Goal: Task Accomplishment & Management: Use online tool/utility

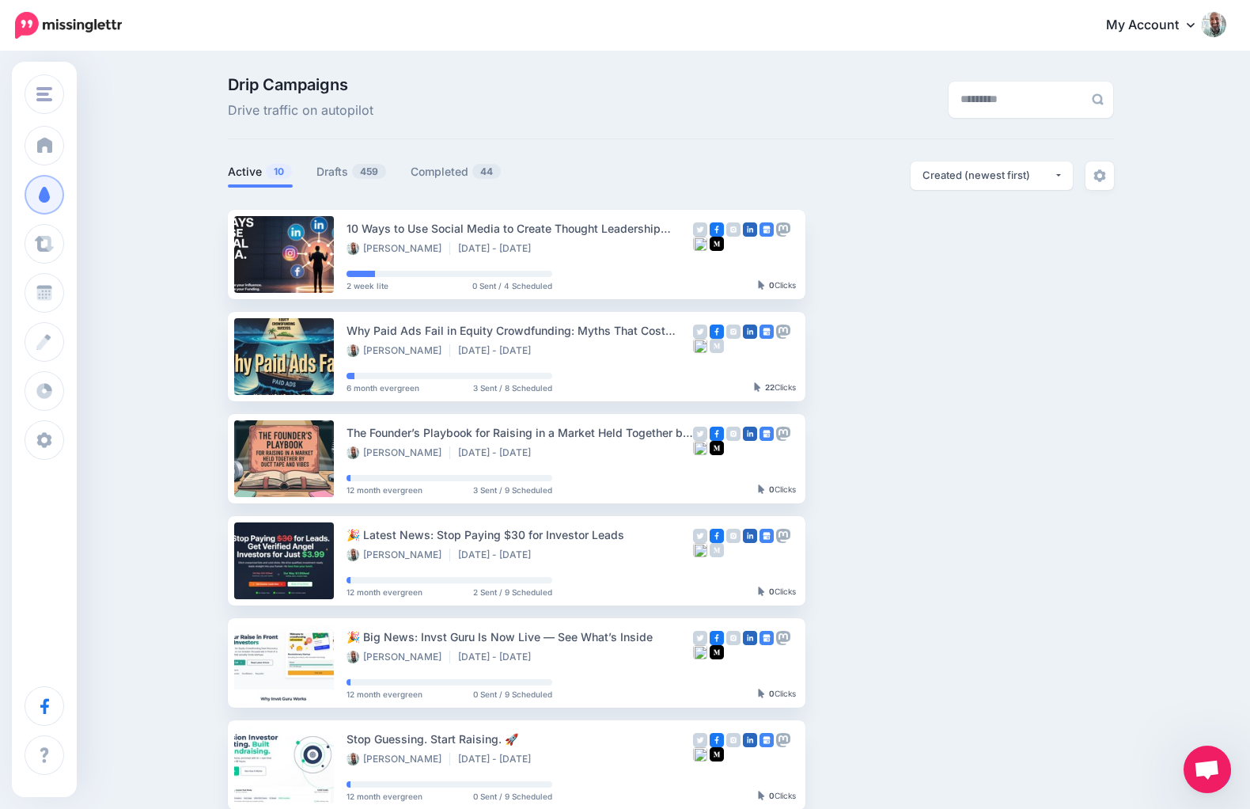
click at [470, 98] on div "Drip Campaigns Drive traffic on autopilot" at bounding box center [519, 99] width 607 height 44
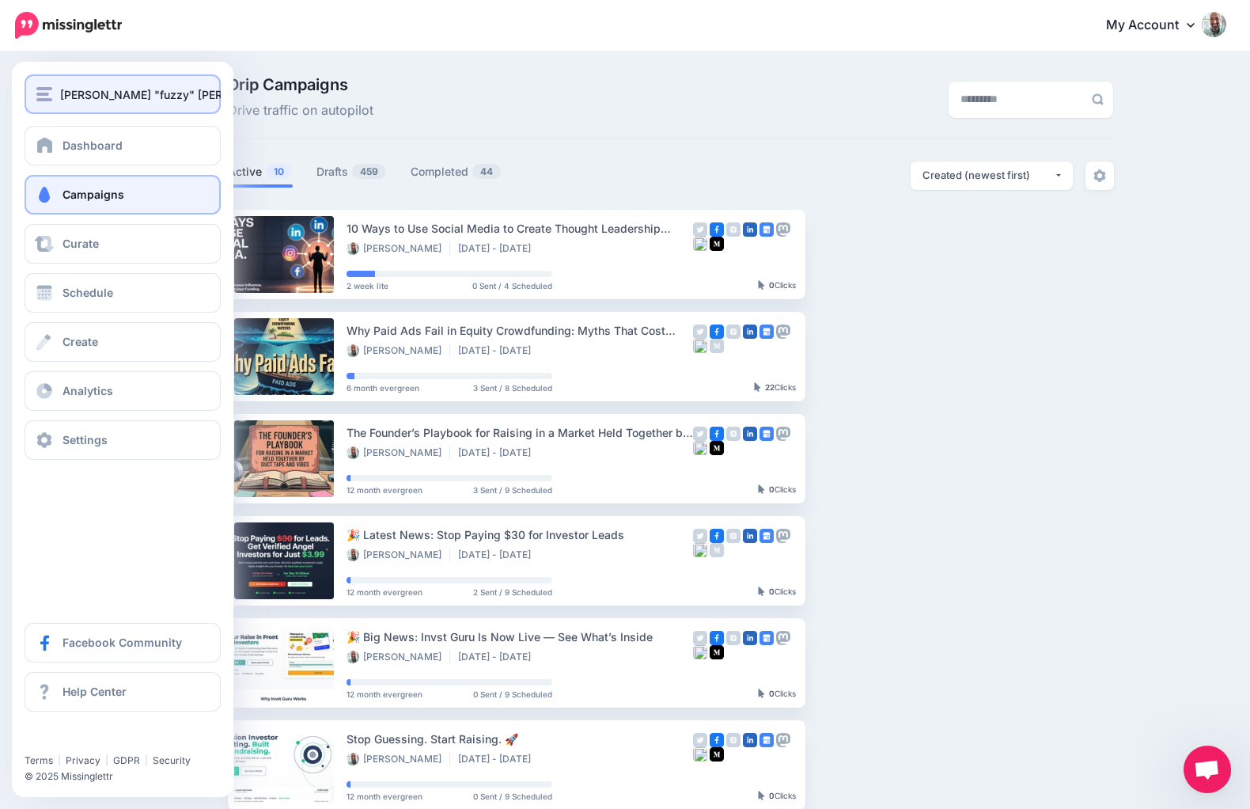
click at [62, 86] on span "[PERSON_NAME] "fuzzy" [PERSON_NAME]" at bounding box center [174, 94] width 229 height 18
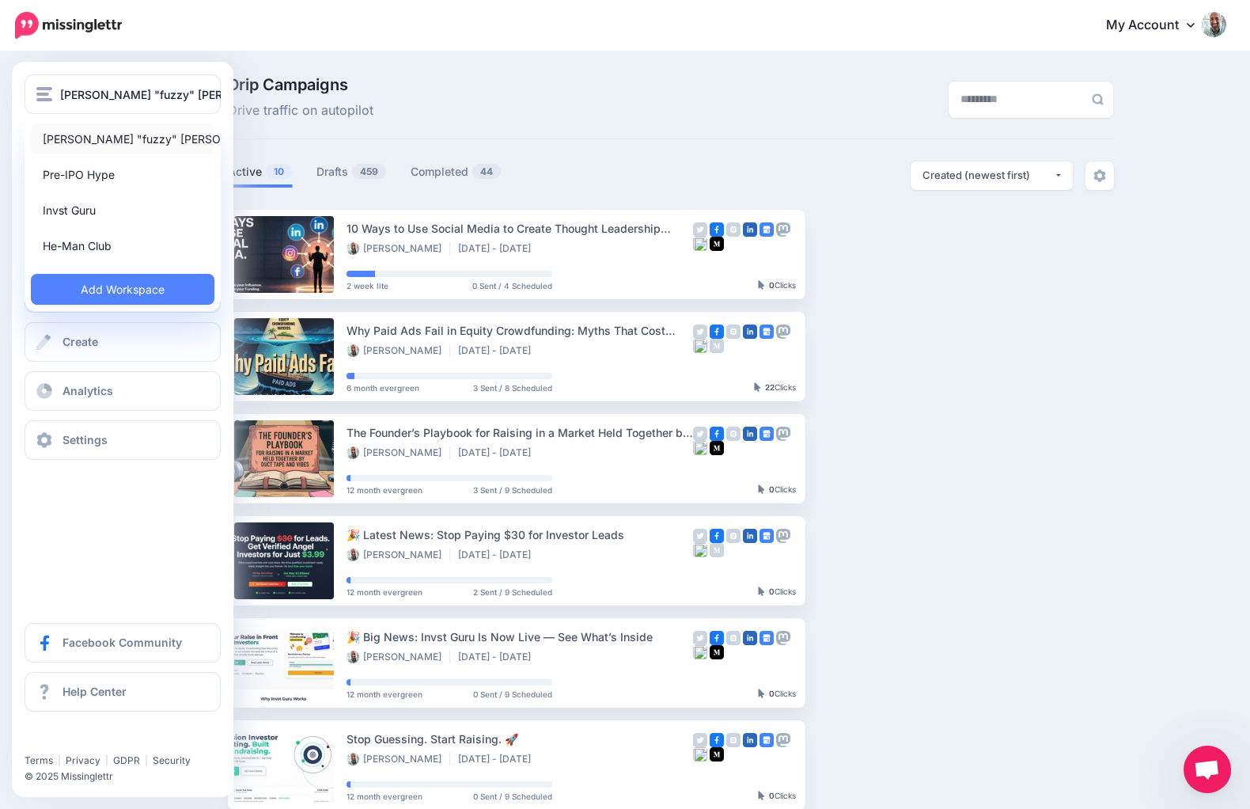
click at [81, 132] on link "[PERSON_NAME] "fuzzy" [PERSON_NAME]" at bounding box center [123, 138] width 184 height 31
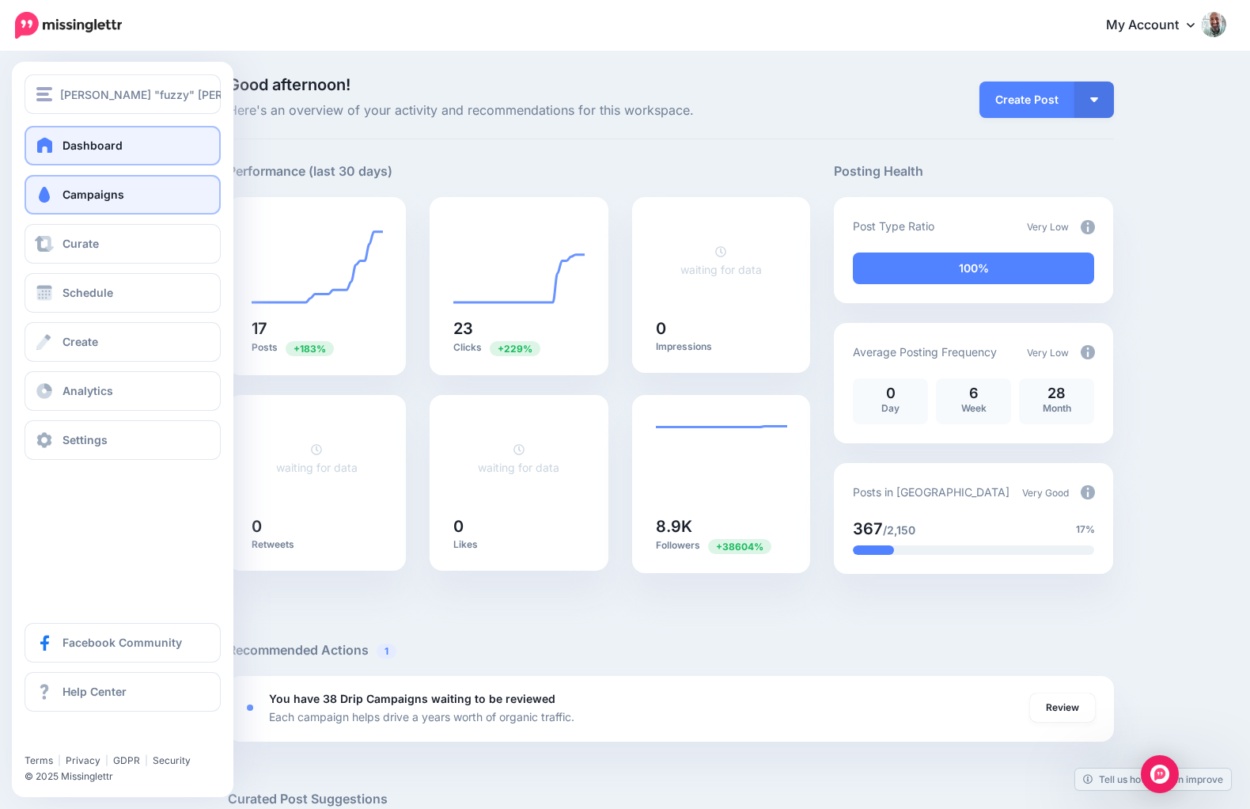
click at [63, 192] on span "Campaigns" at bounding box center [94, 194] width 62 height 13
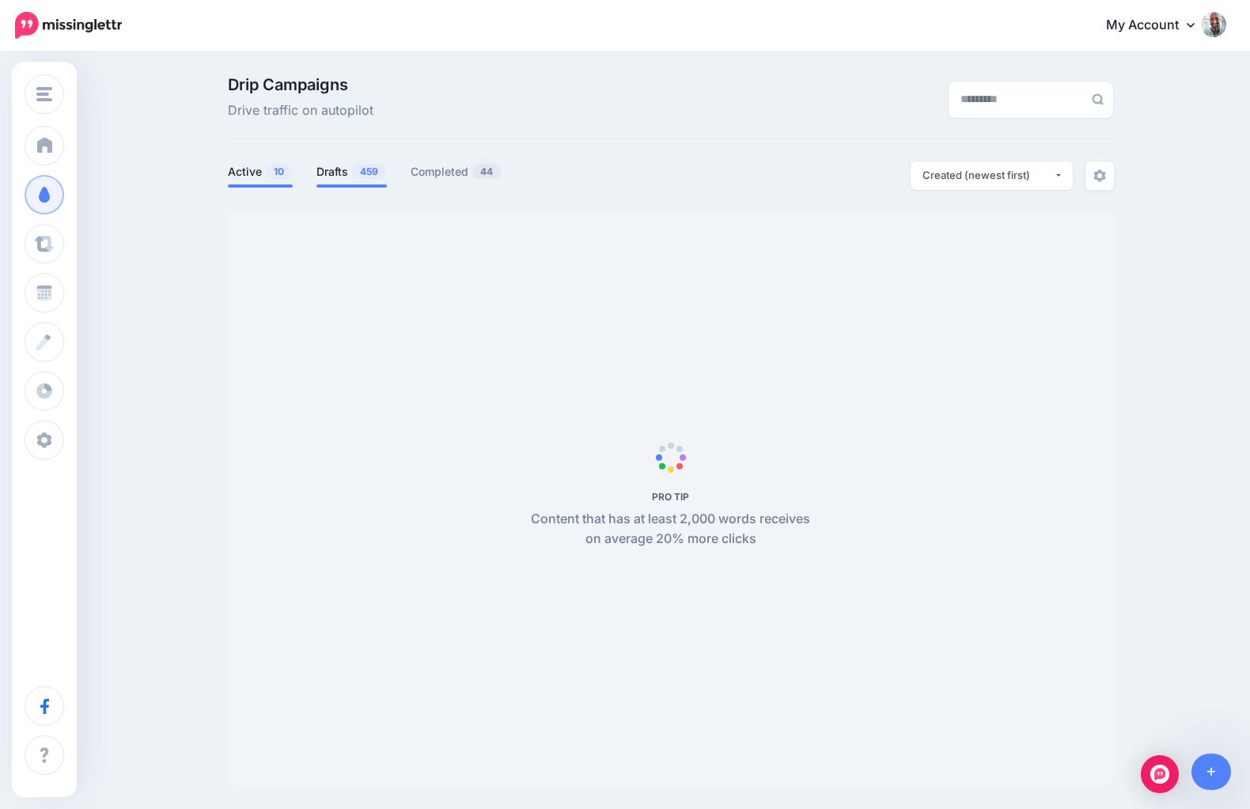
click at [351, 173] on link "Drafts 459" at bounding box center [352, 171] width 70 height 19
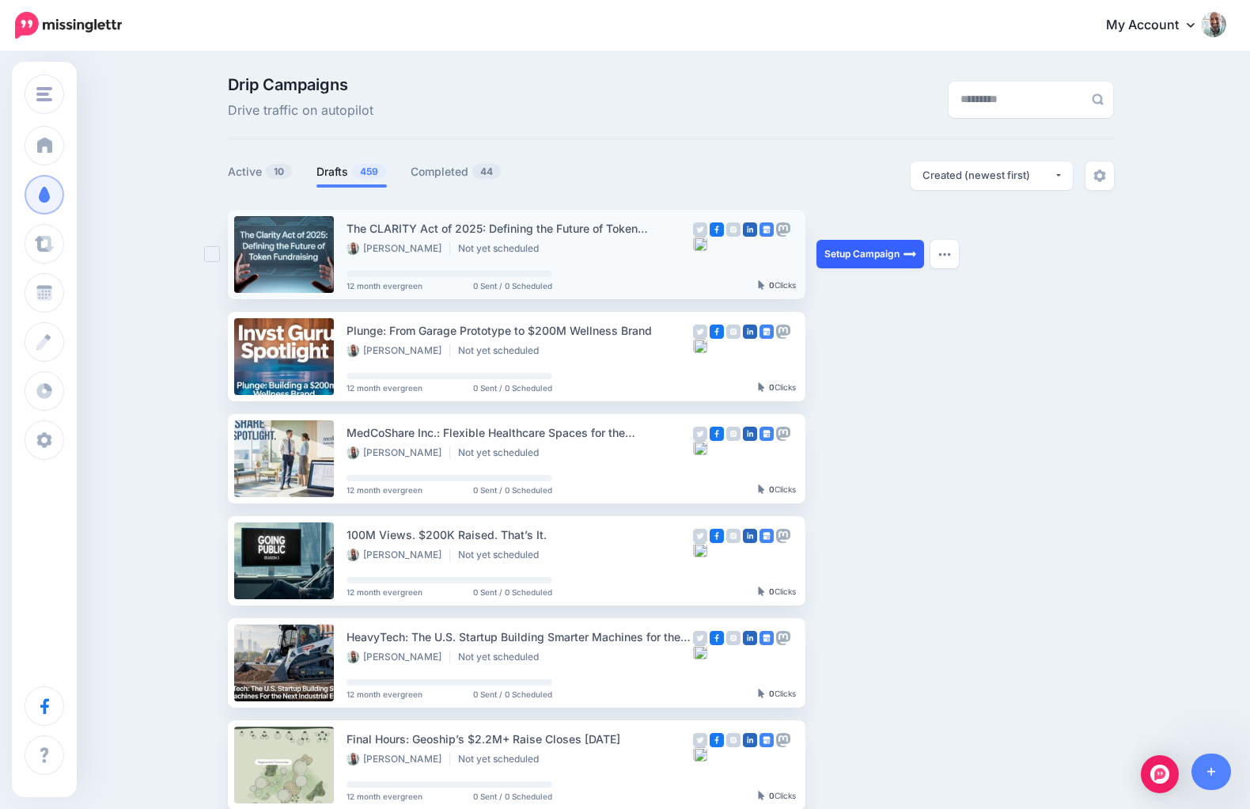
click at [861, 258] on link "Setup Campaign" at bounding box center [871, 254] width 108 height 28
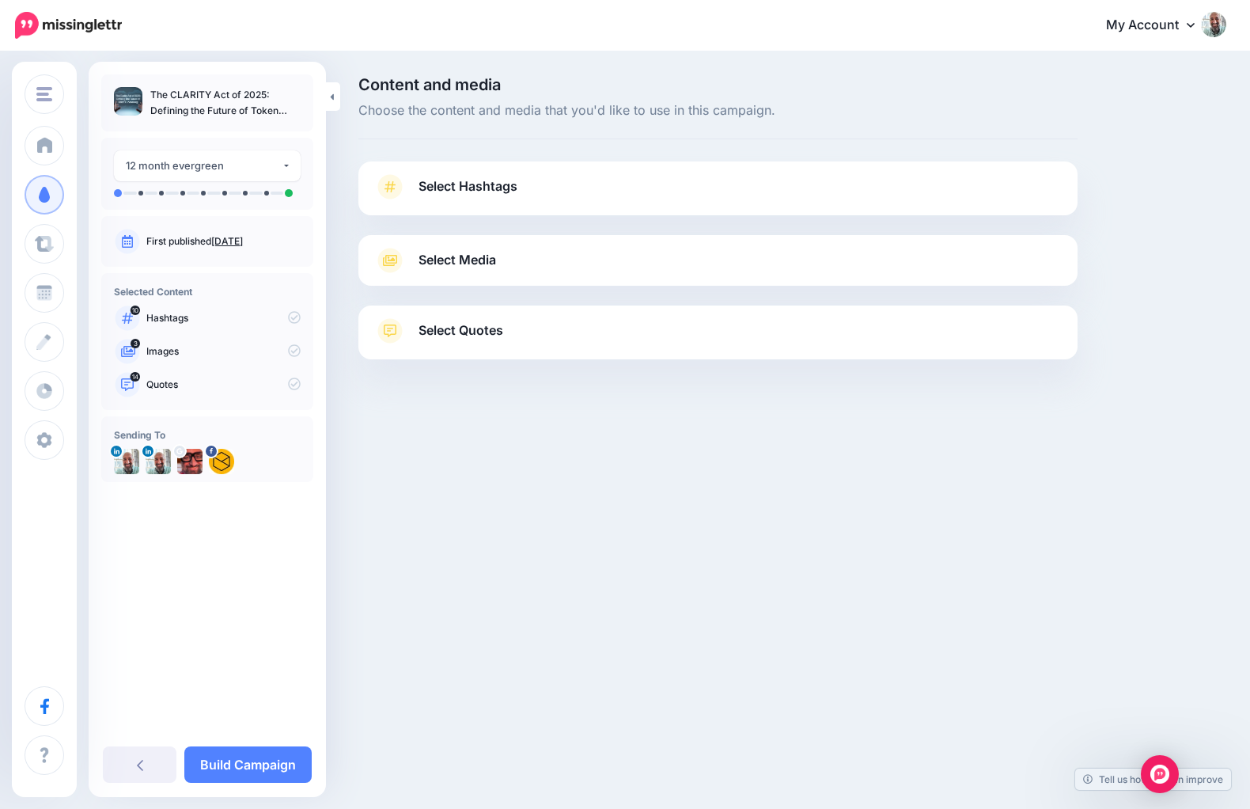
click at [600, 186] on link "Select Hashtags" at bounding box center [718, 194] width 688 height 41
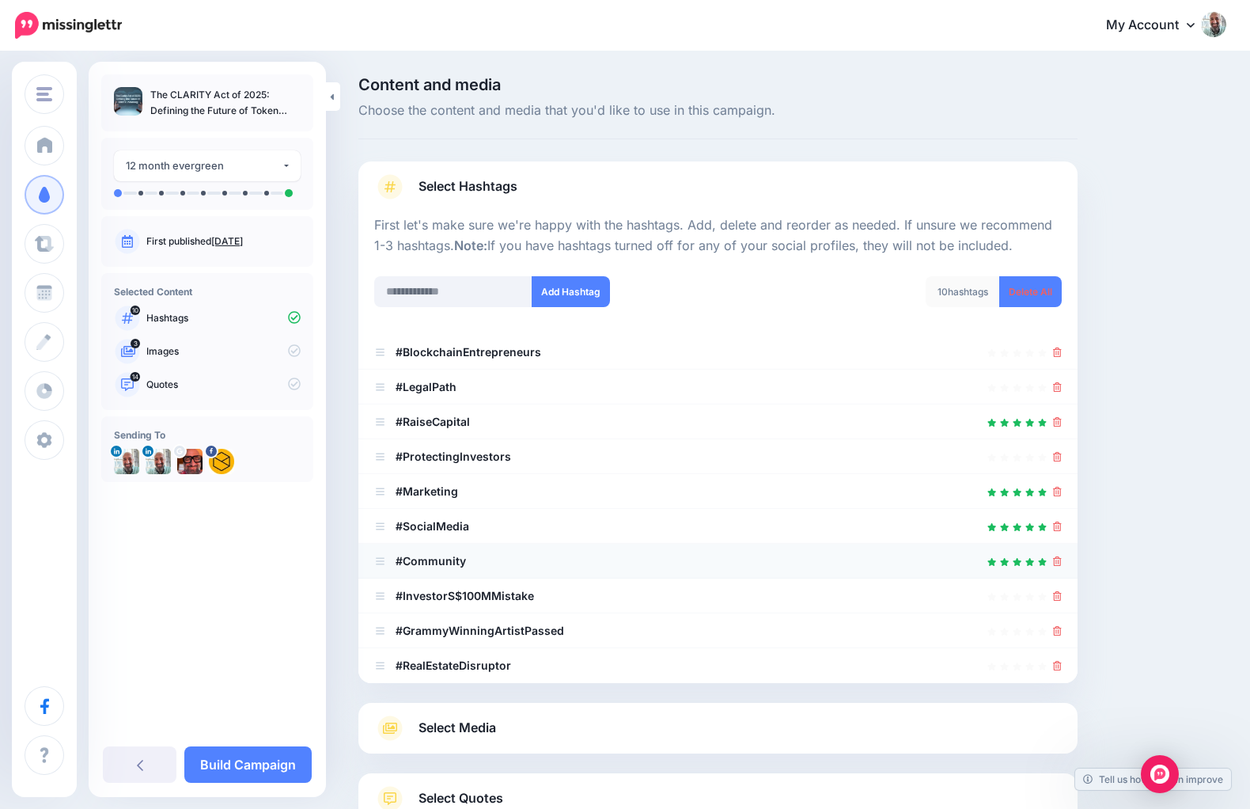
scroll to position [121, 0]
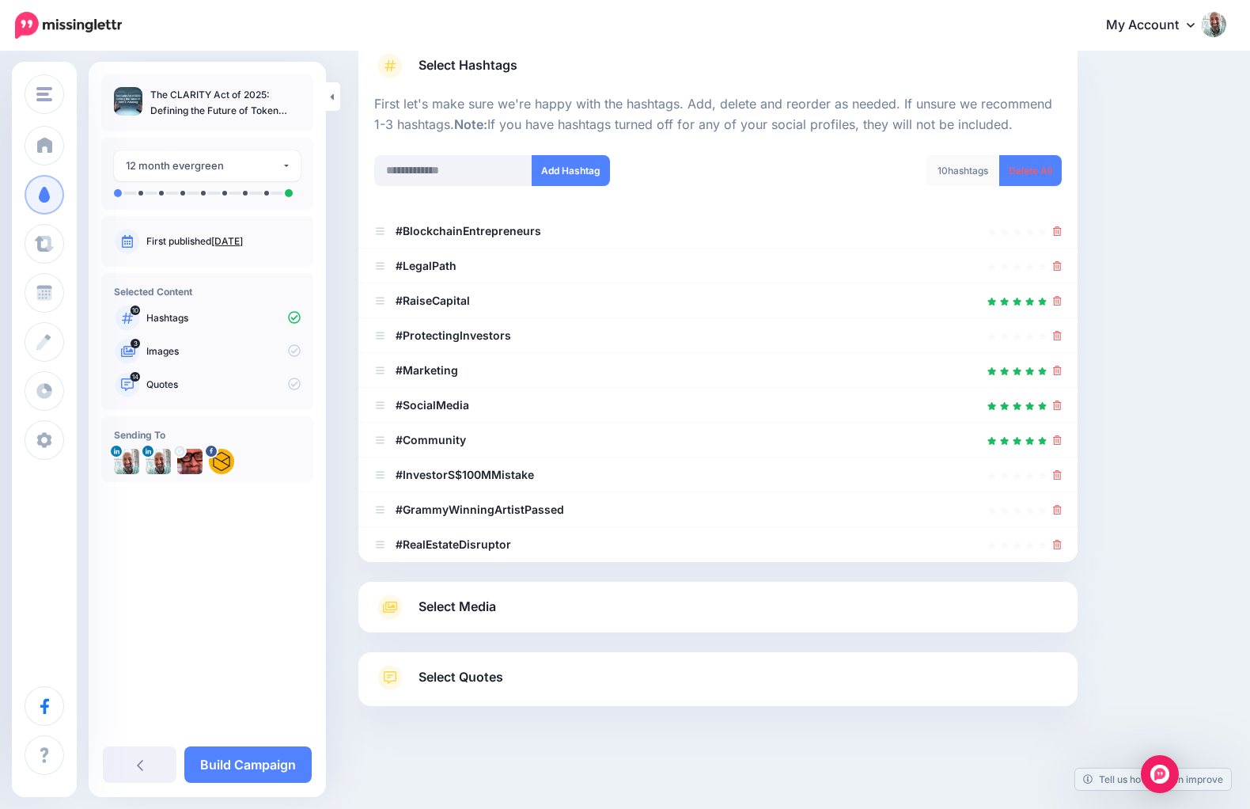
click at [417, 613] on link "Select Media" at bounding box center [718, 606] width 688 height 25
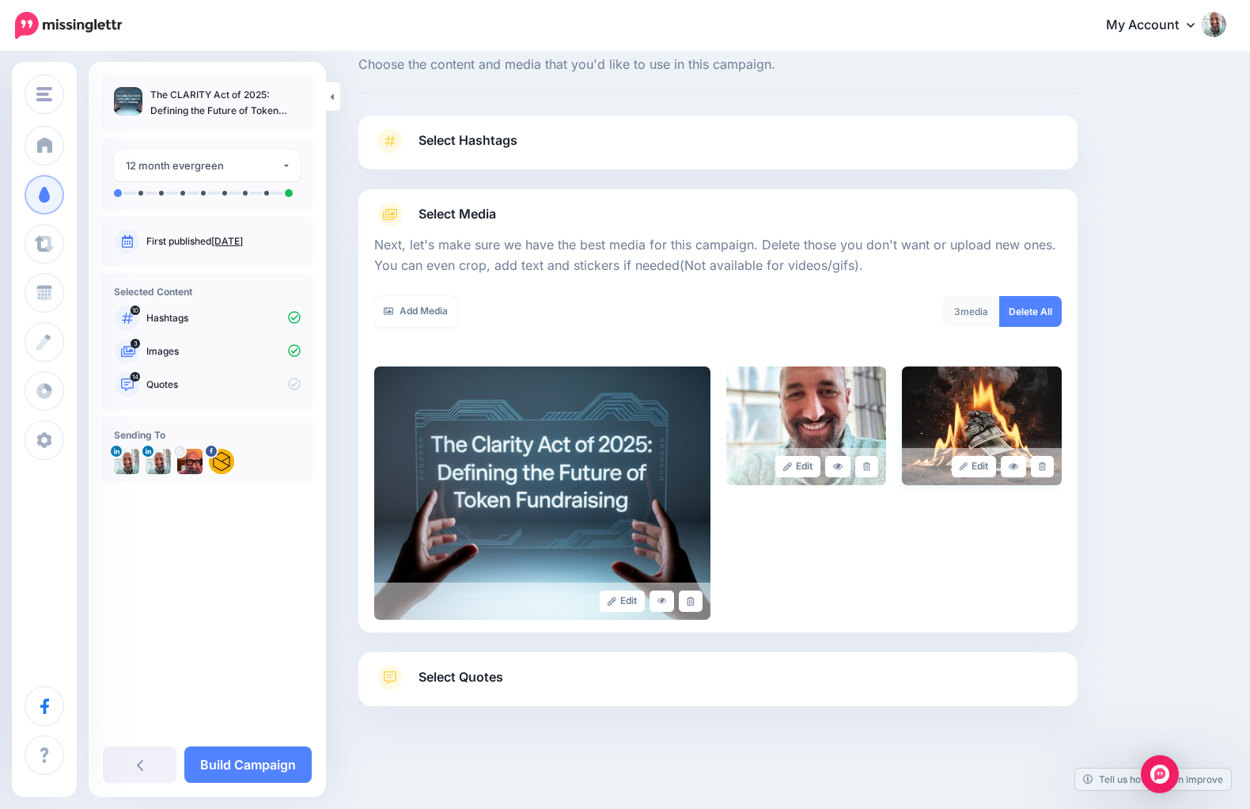
scroll to position [46, 0]
click at [1041, 458] on link at bounding box center [1042, 466] width 23 height 21
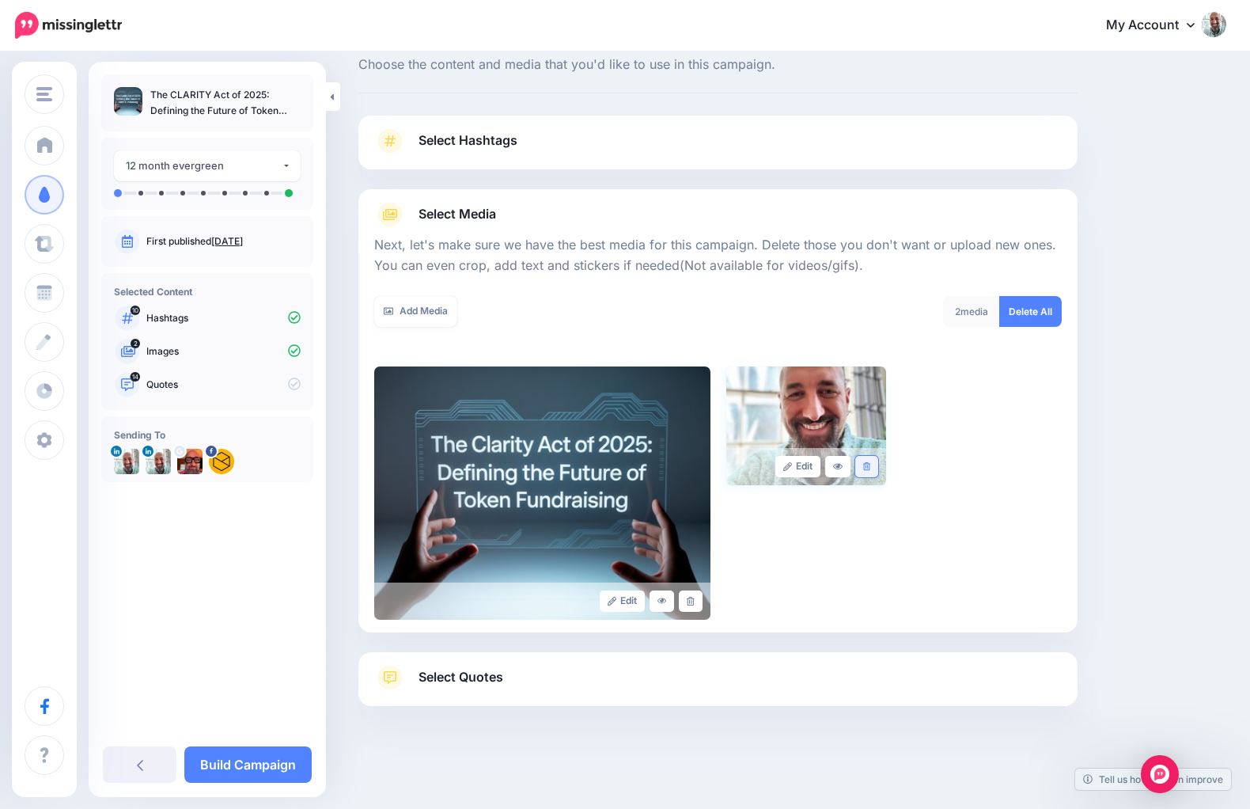
click at [869, 467] on icon at bounding box center [866, 466] width 7 height 9
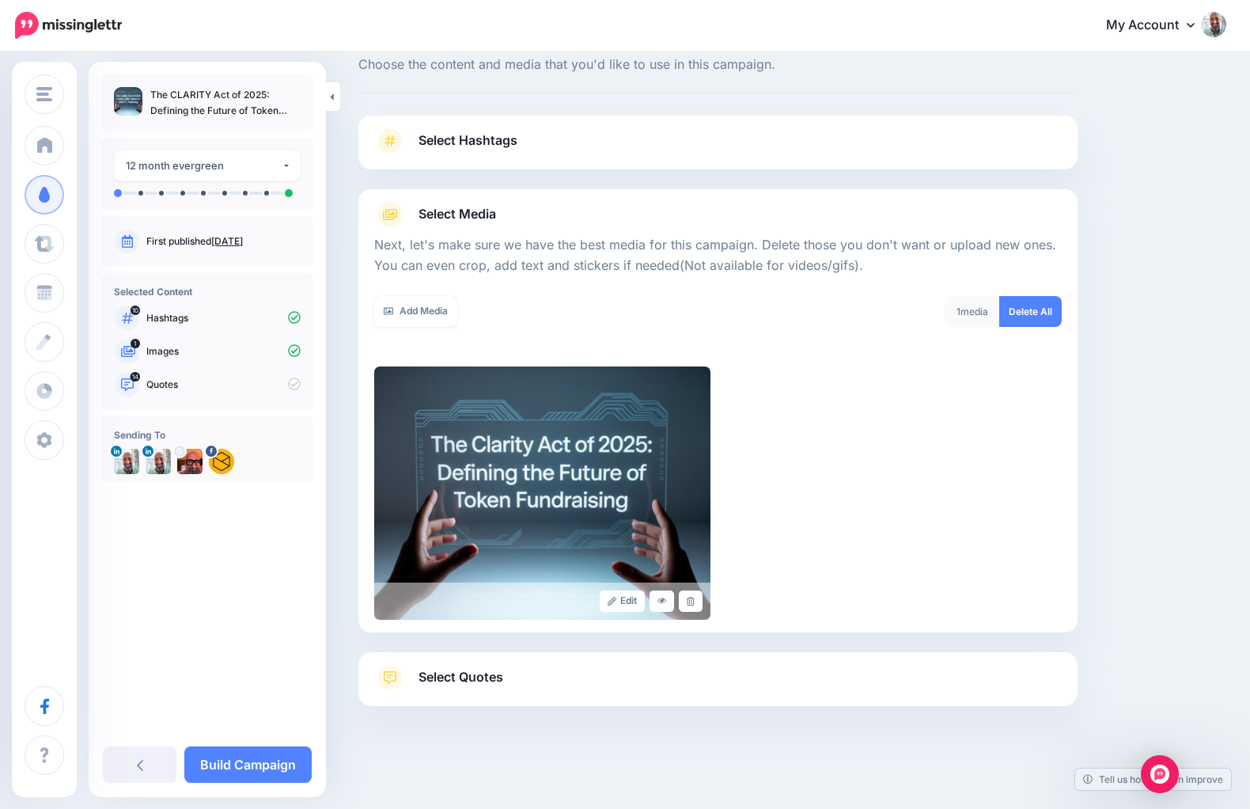
click at [485, 682] on span "Select Quotes" at bounding box center [461, 676] width 85 height 21
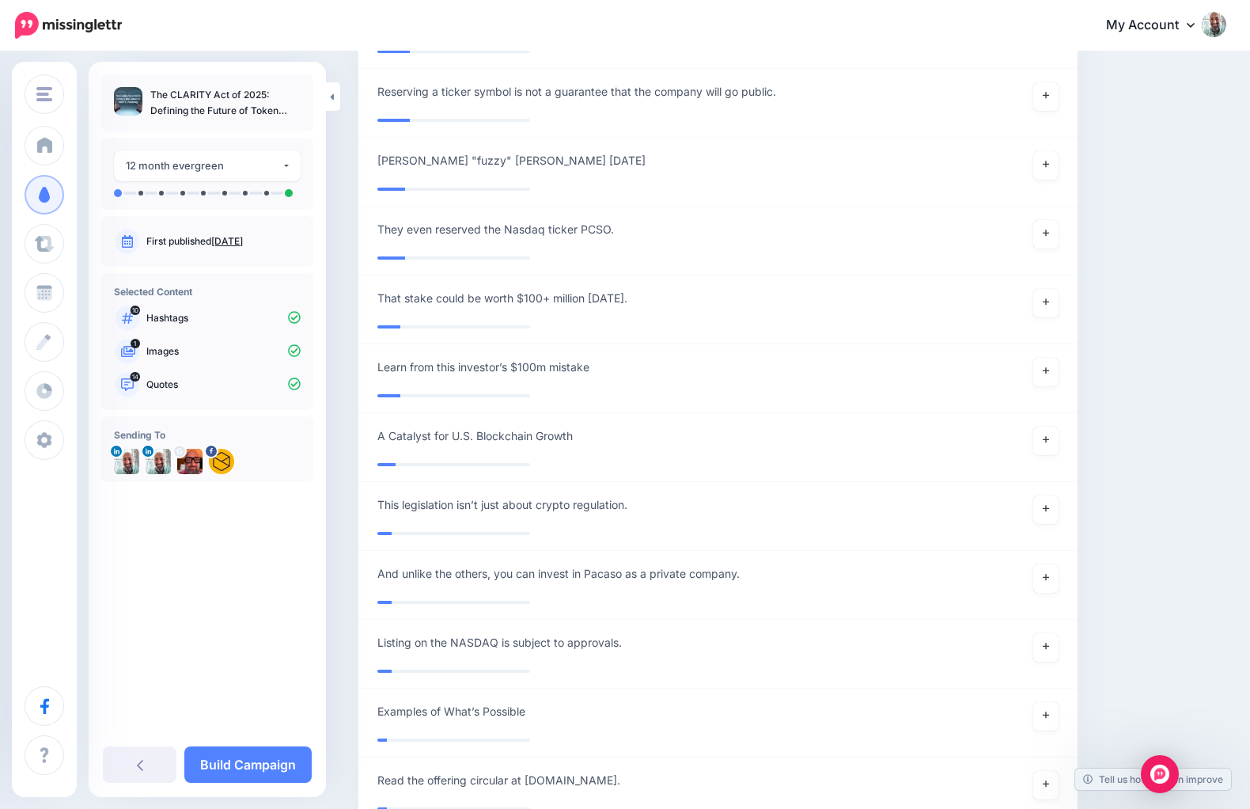
scroll to position [3475, 0]
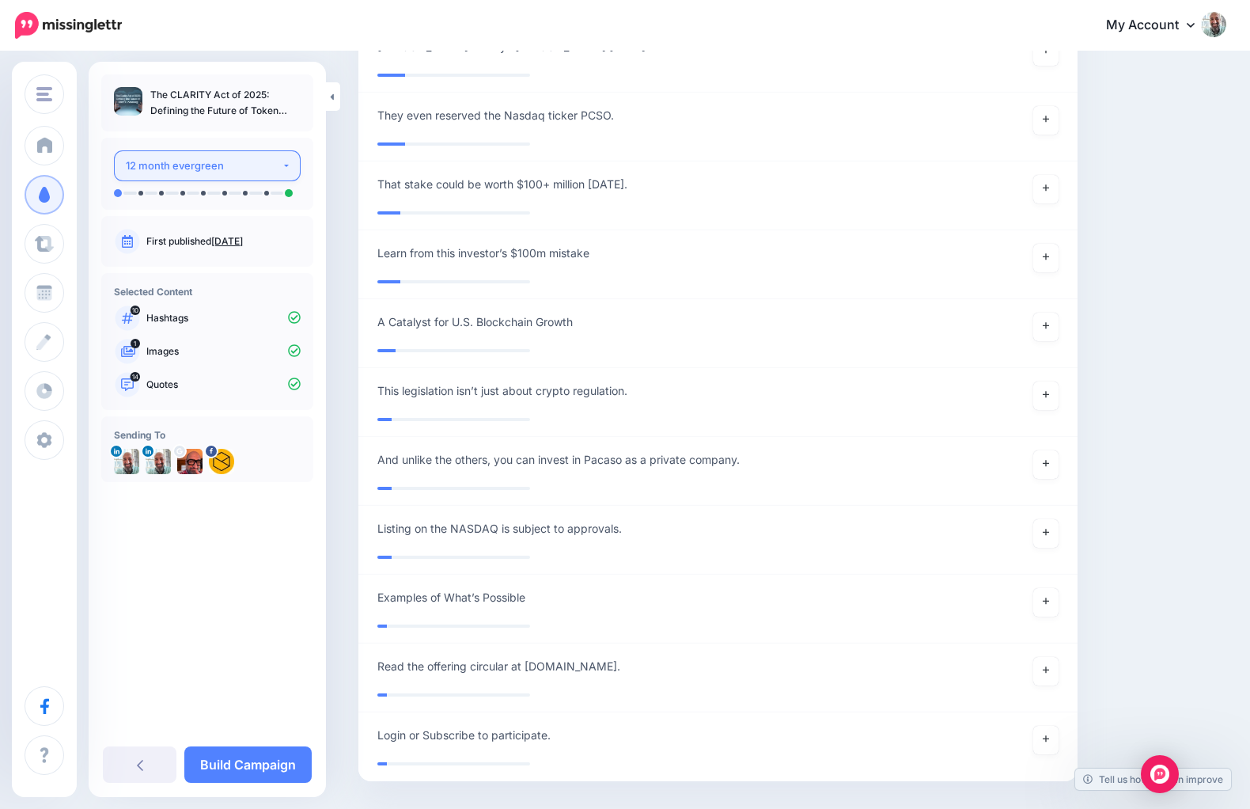
click at [276, 176] on button "12 month evergreen" at bounding box center [207, 165] width 187 height 31
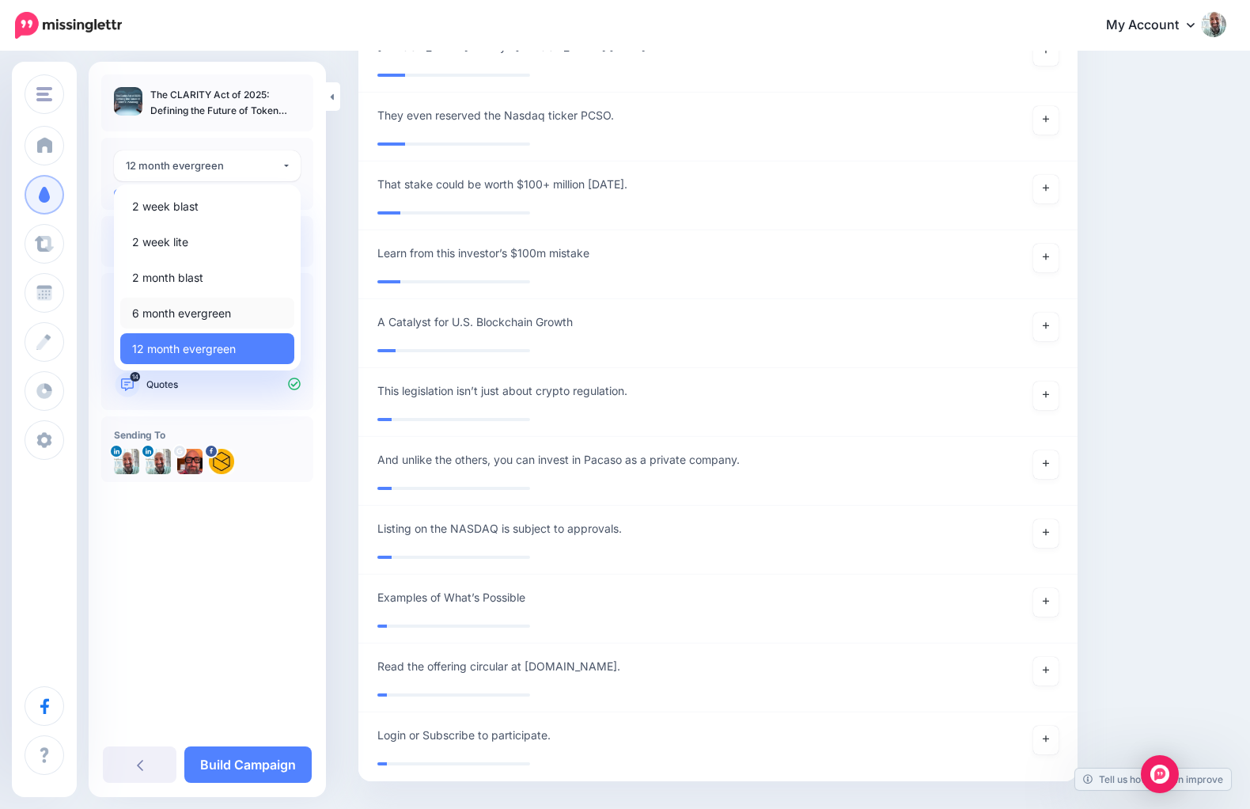
click at [218, 305] on span "6 month evergreen" at bounding box center [181, 313] width 99 height 19
select select "******"
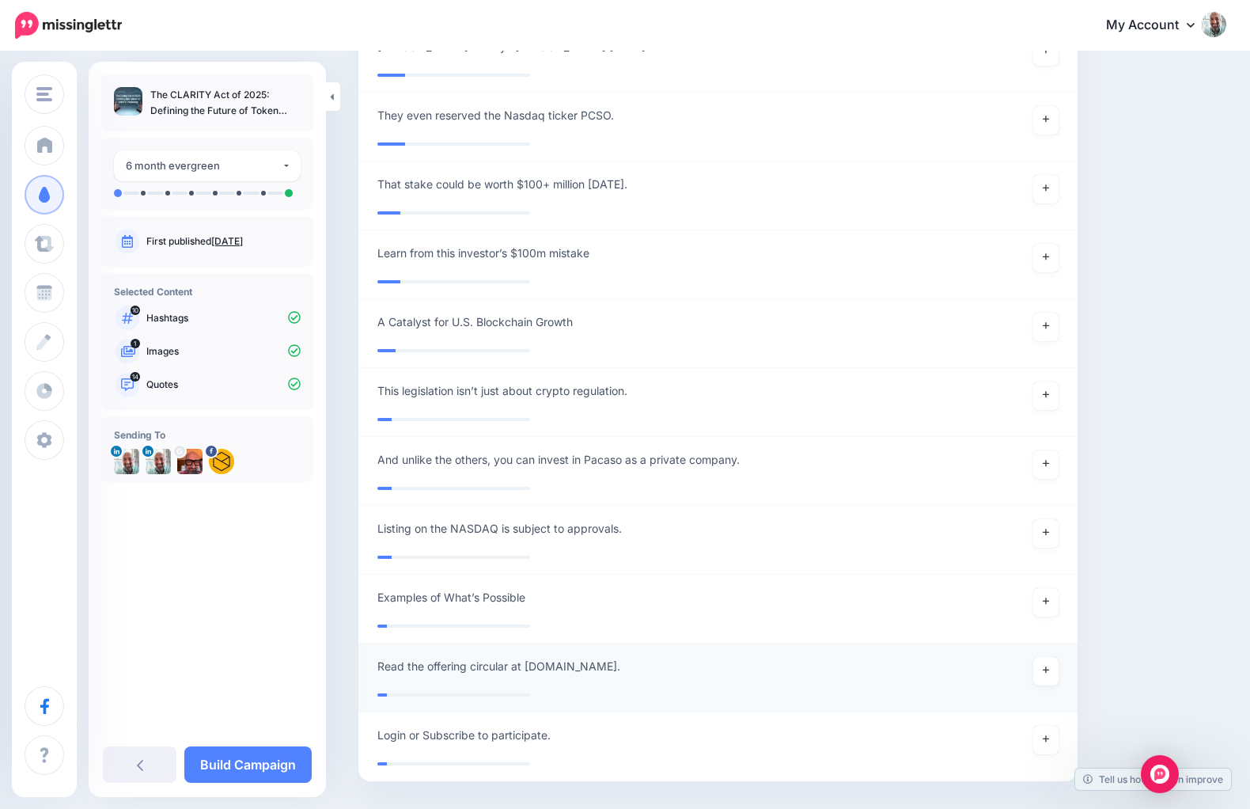
scroll to position [3531, 0]
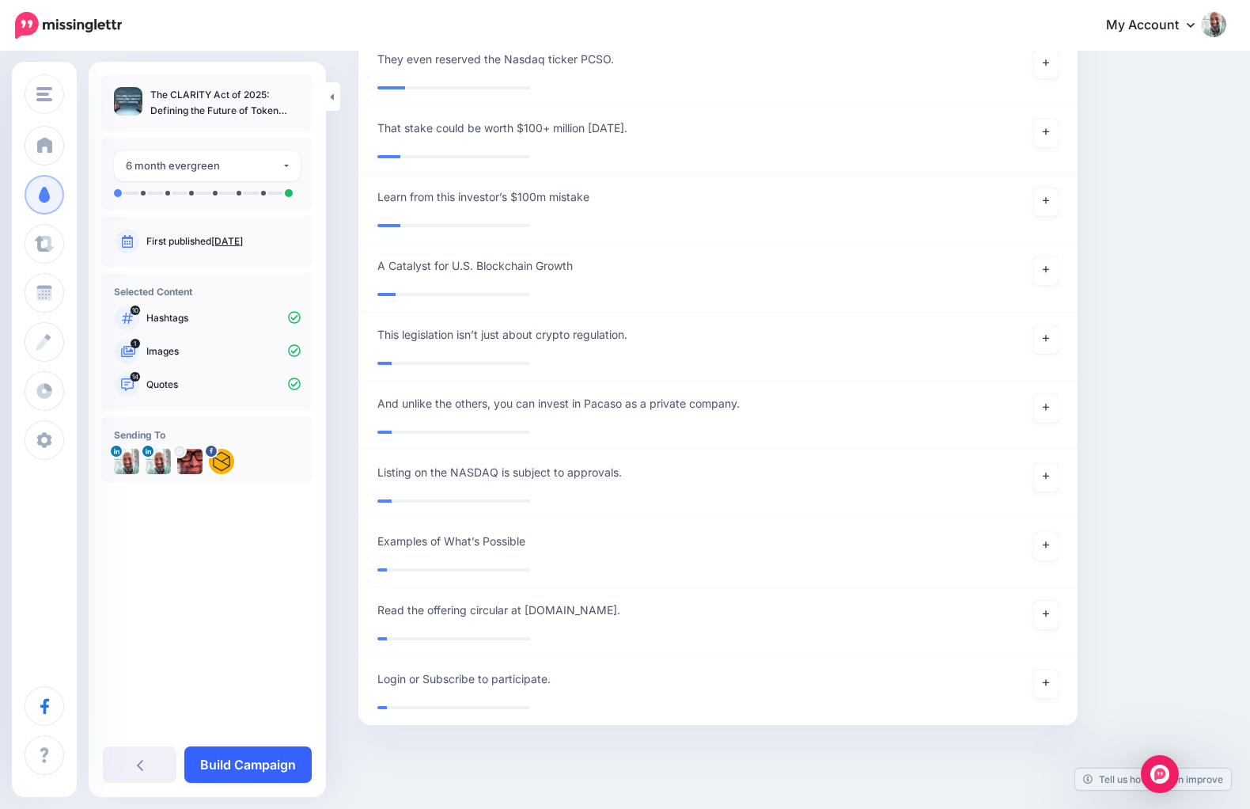
click at [261, 780] on link "Build Campaign" at bounding box center [247, 764] width 127 height 36
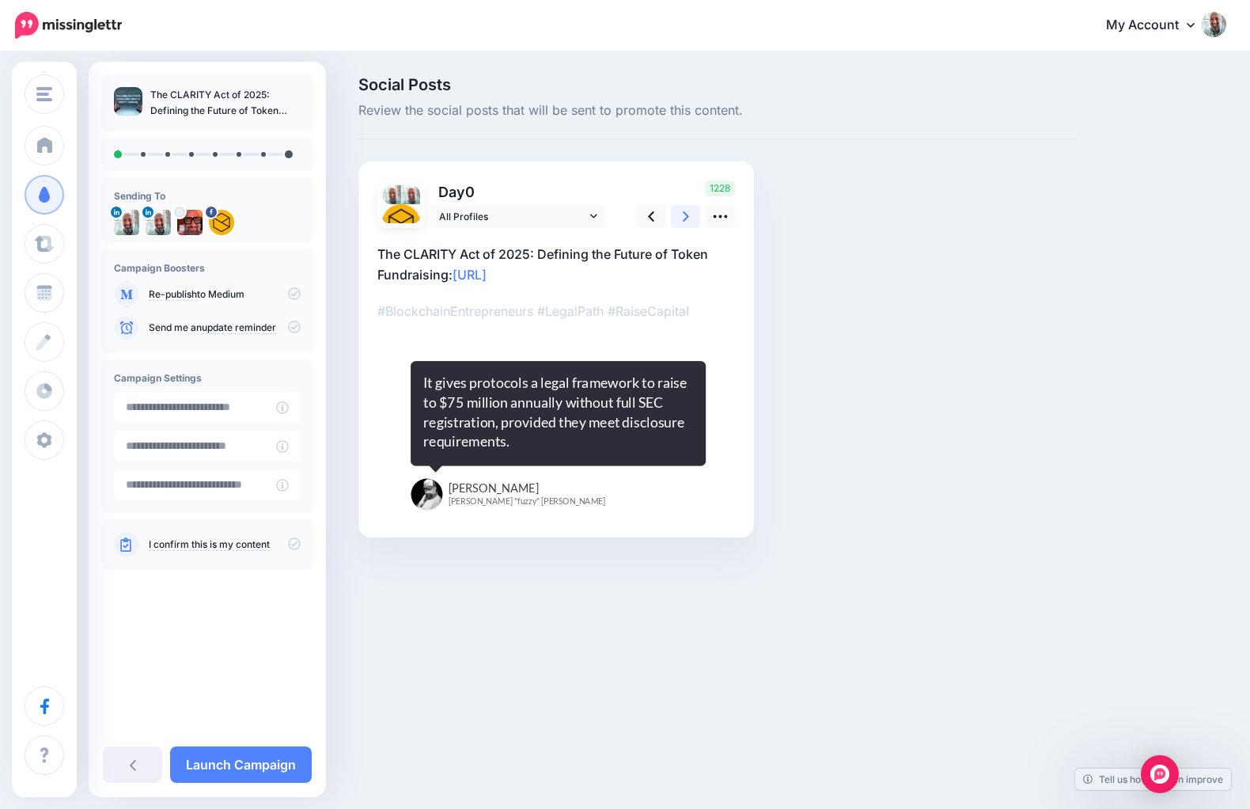
click at [685, 214] on icon at bounding box center [686, 216] width 6 height 10
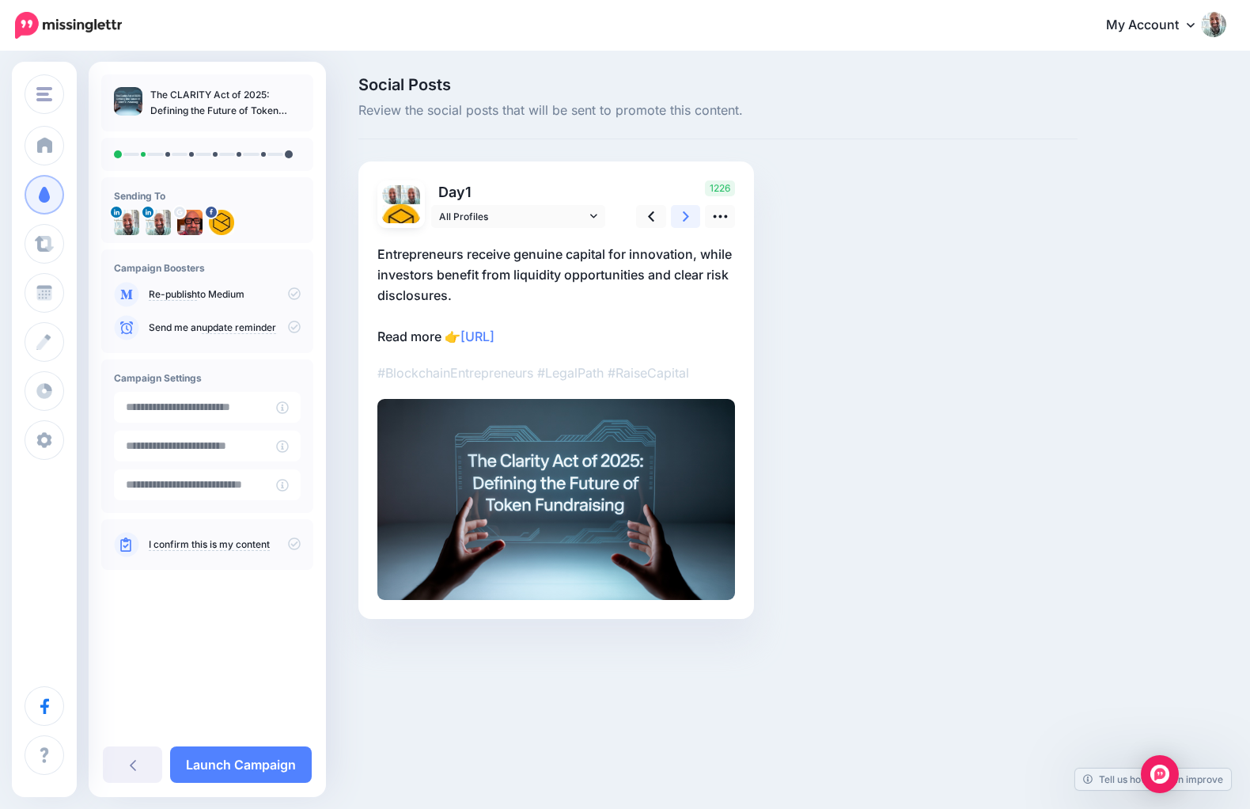
click at [685, 214] on icon at bounding box center [686, 216] width 6 height 10
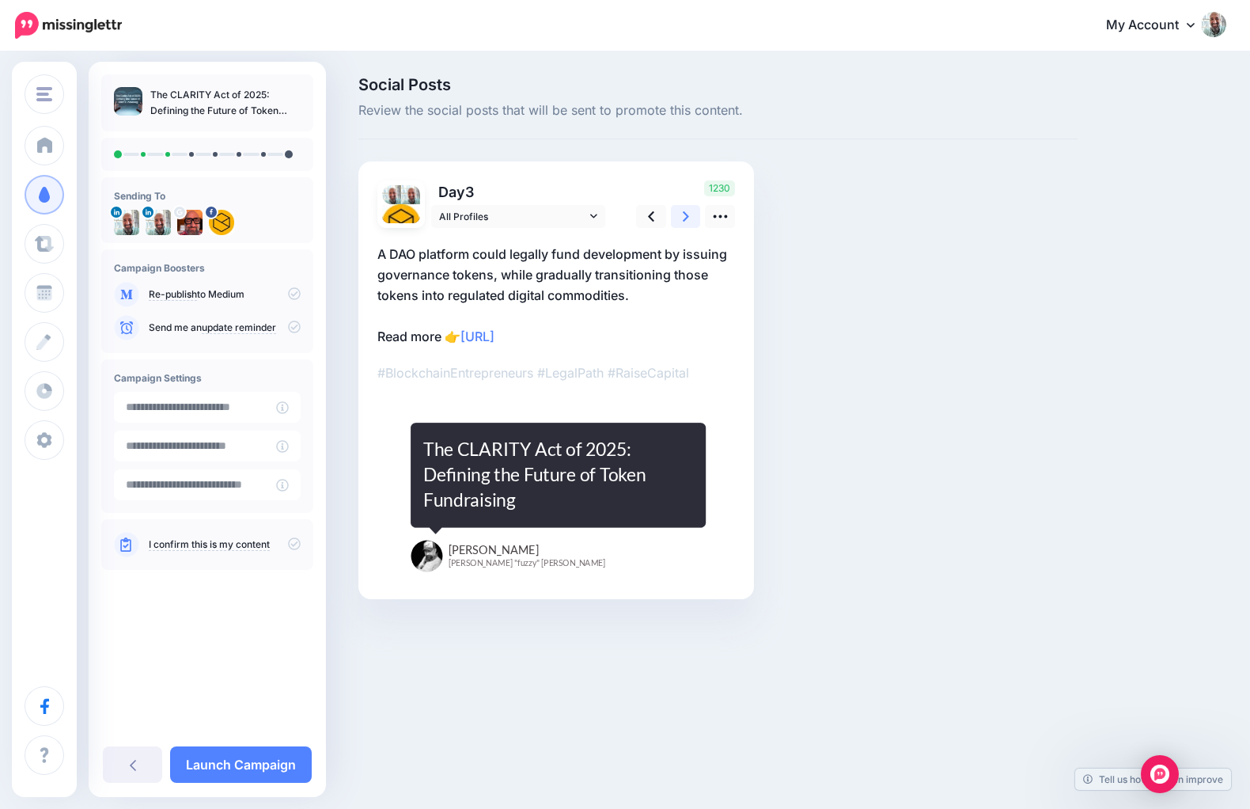
click at [685, 214] on icon at bounding box center [686, 216] width 6 height 10
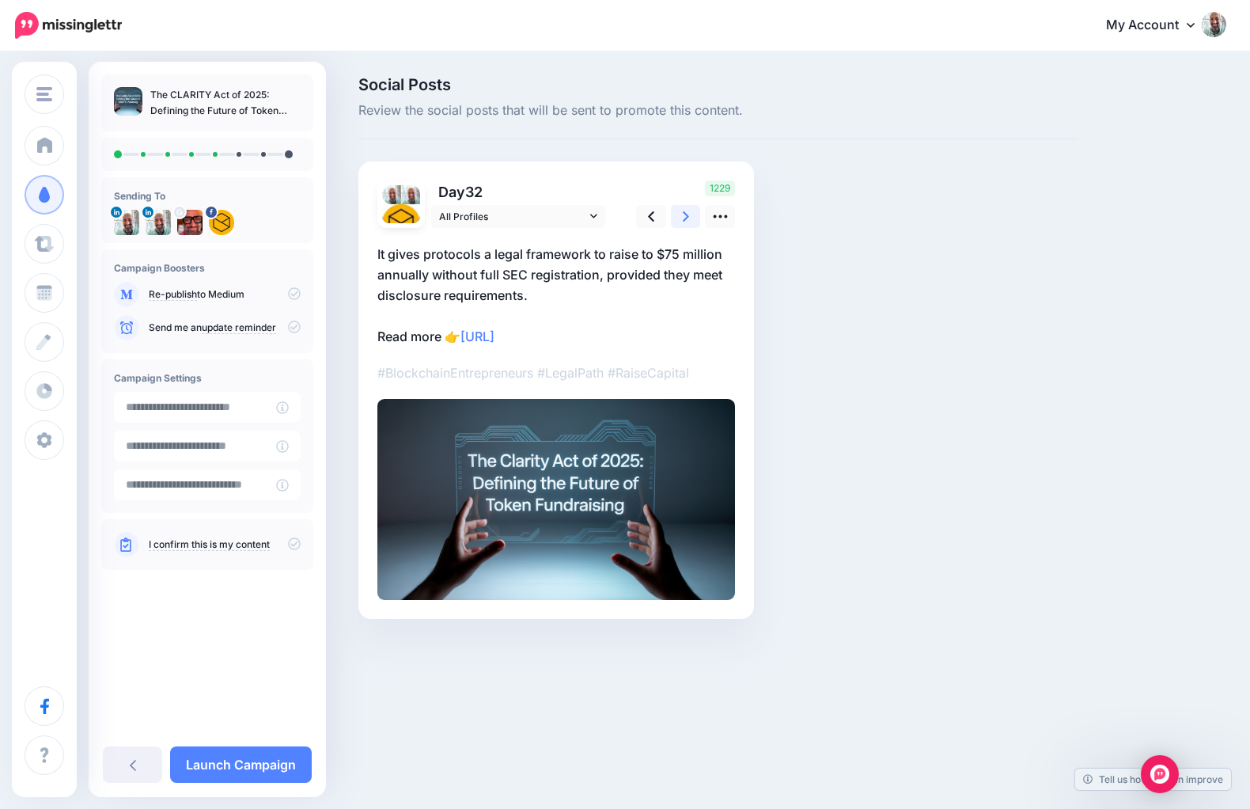
click at [685, 214] on icon at bounding box center [686, 216] width 6 height 10
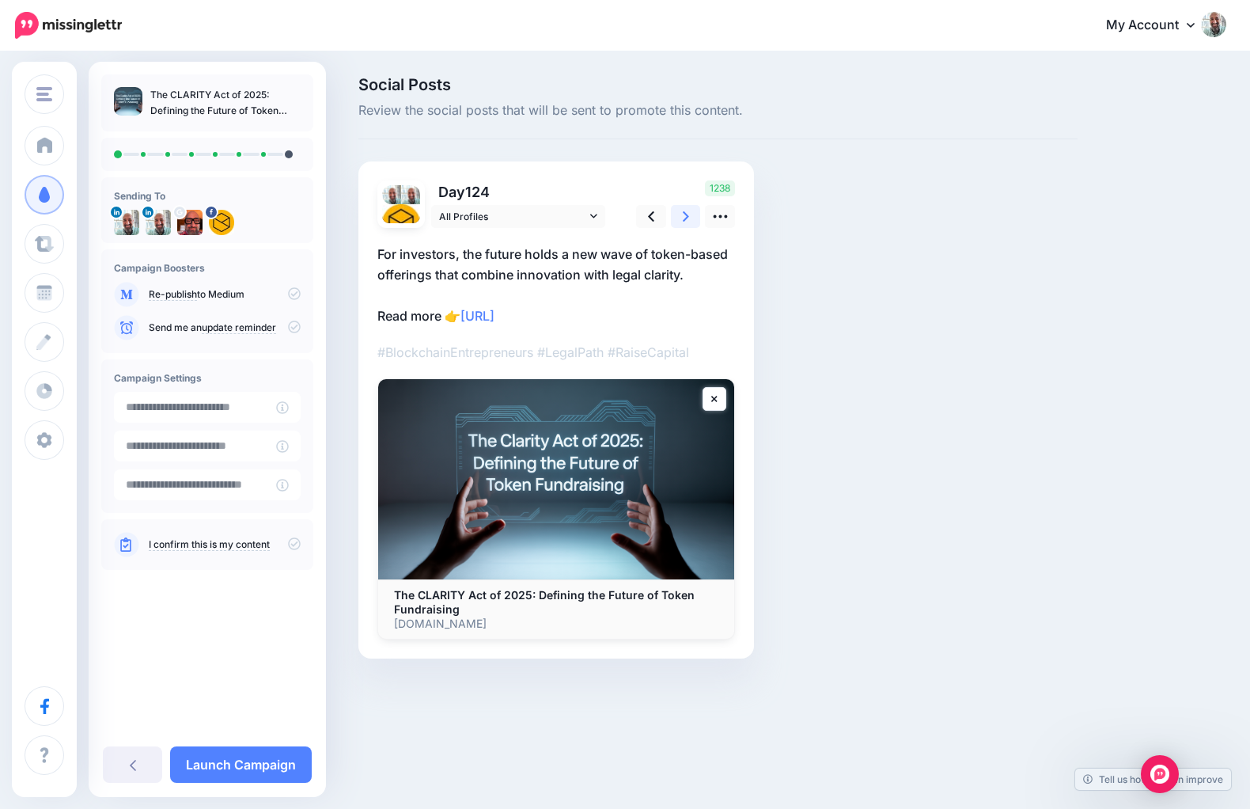
click at [685, 214] on icon at bounding box center [686, 216] width 6 height 10
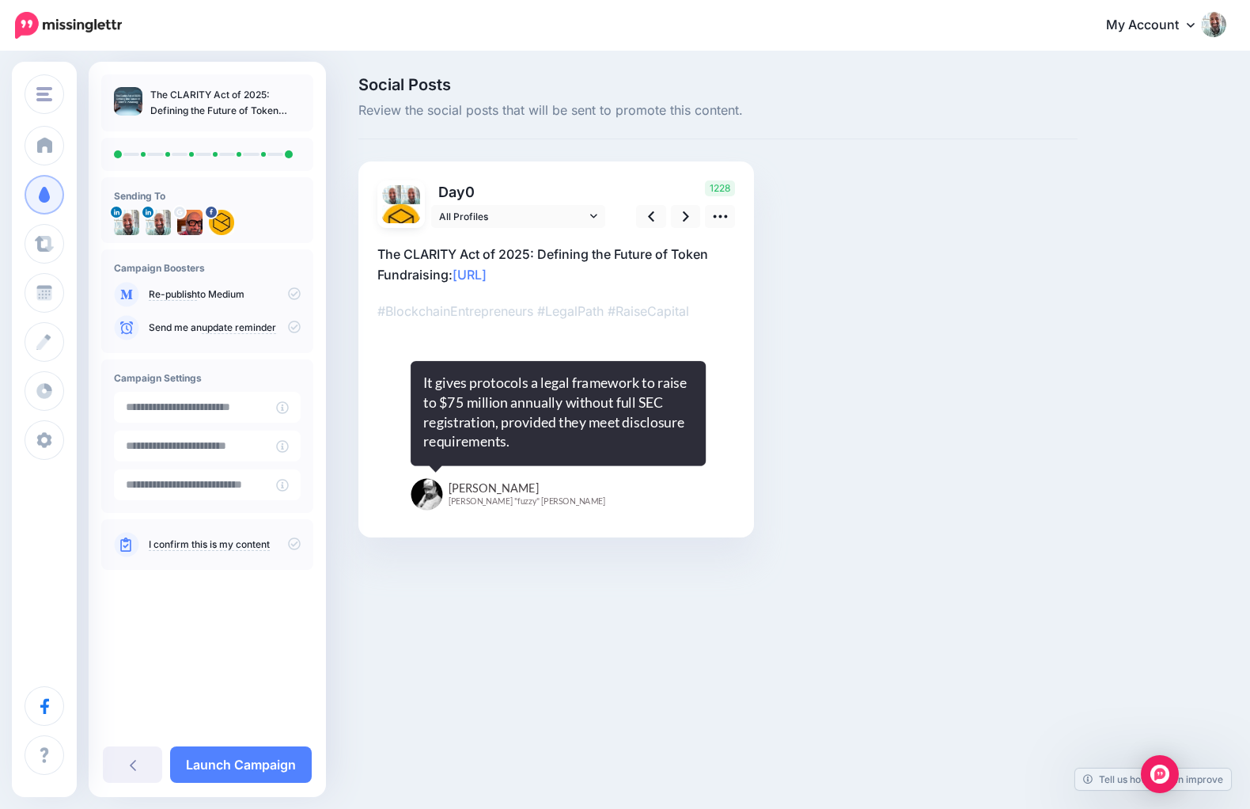
click at [294, 295] on icon at bounding box center [294, 293] width 13 height 13
click at [216, 758] on link "Launch Campaign" at bounding box center [241, 764] width 142 height 36
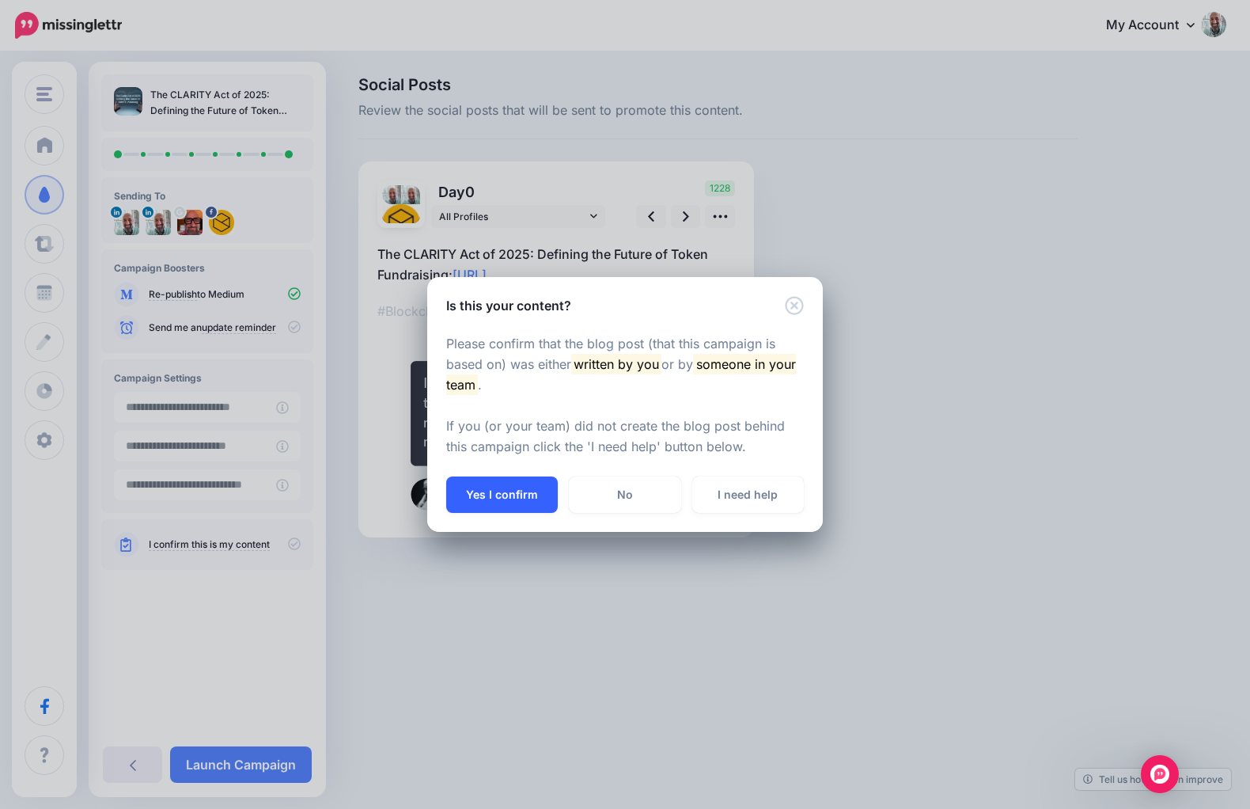
click at [482, 490] on button "Yes I confirm" at bounding box center [502, 494] width 112 height 36
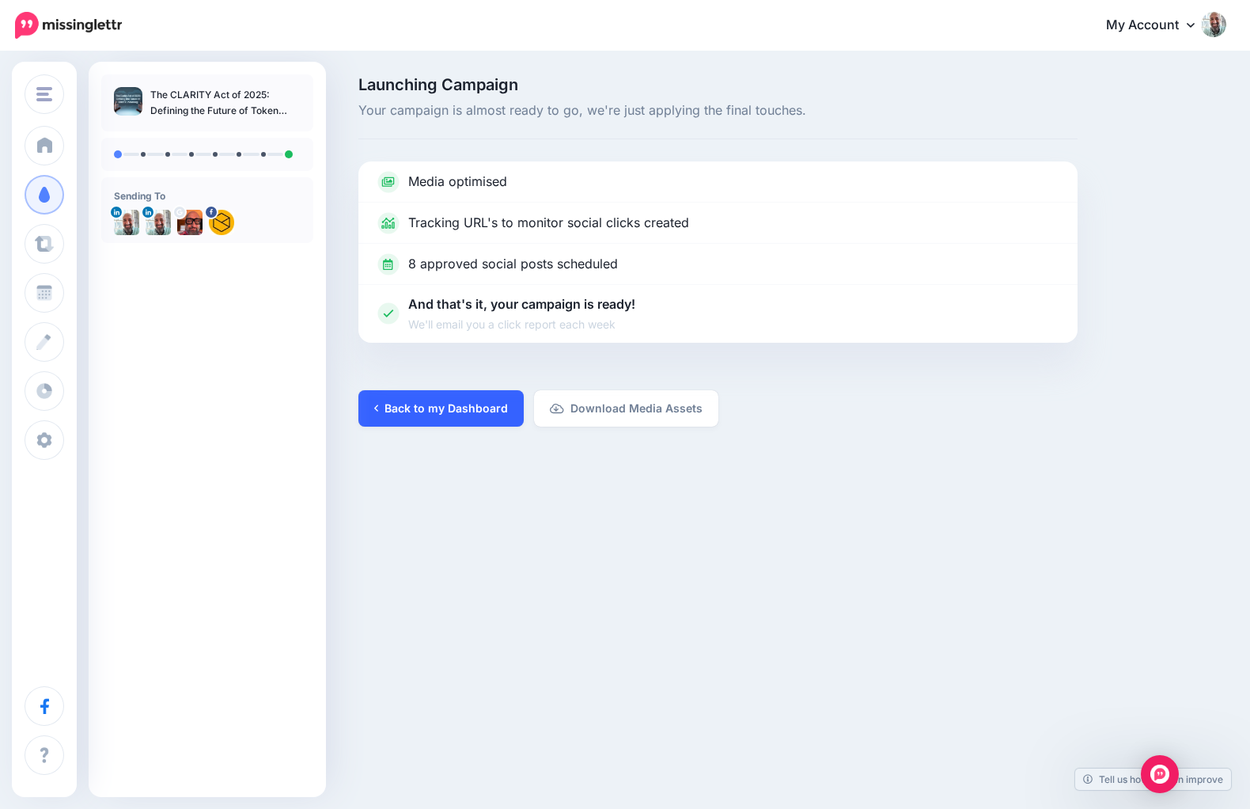
click at [452, 407] on link "Back to my Dashboard" at bounding box center [440, 408] width 165 height 36
